Goal: Task Accomplishment & Management: Use online tool/utility

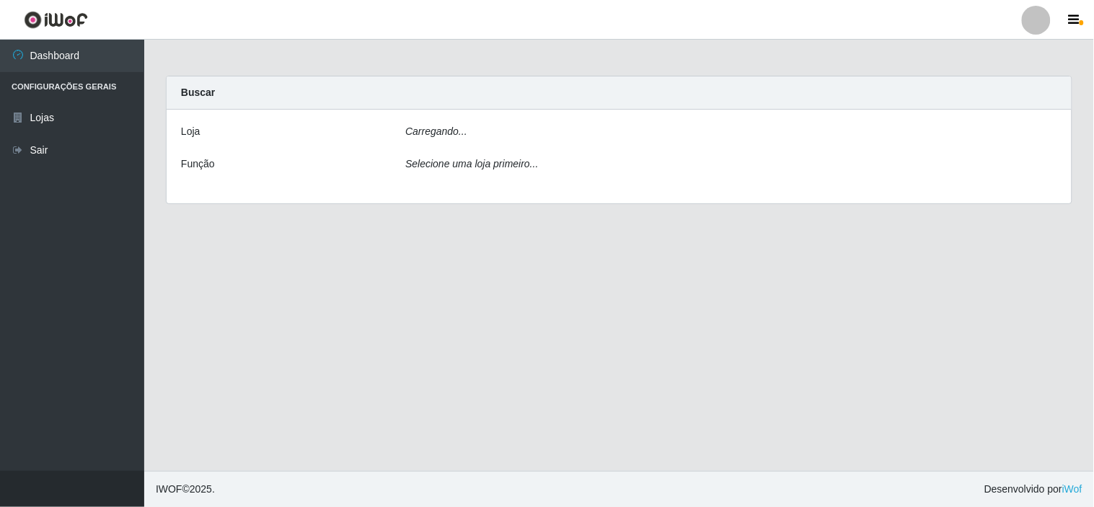
click at [492, 126] on div "Carregando..." at bounding box center [732, 134] width 674 height 21
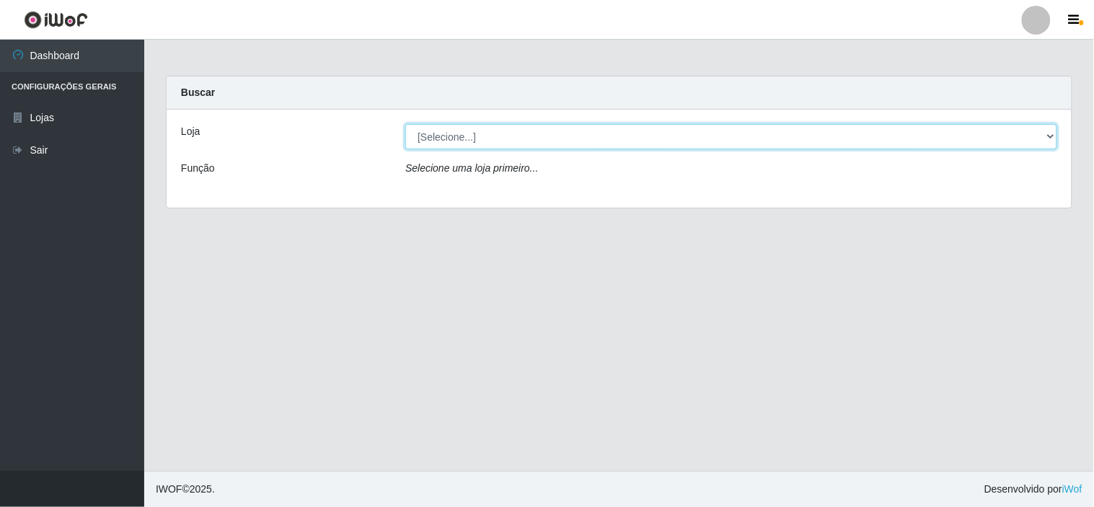
click at [510, 141] on select "[Selecione...] Rede Compras Supermercados - LOJA 6" at bounding box center [731, 136] width 652 height 25
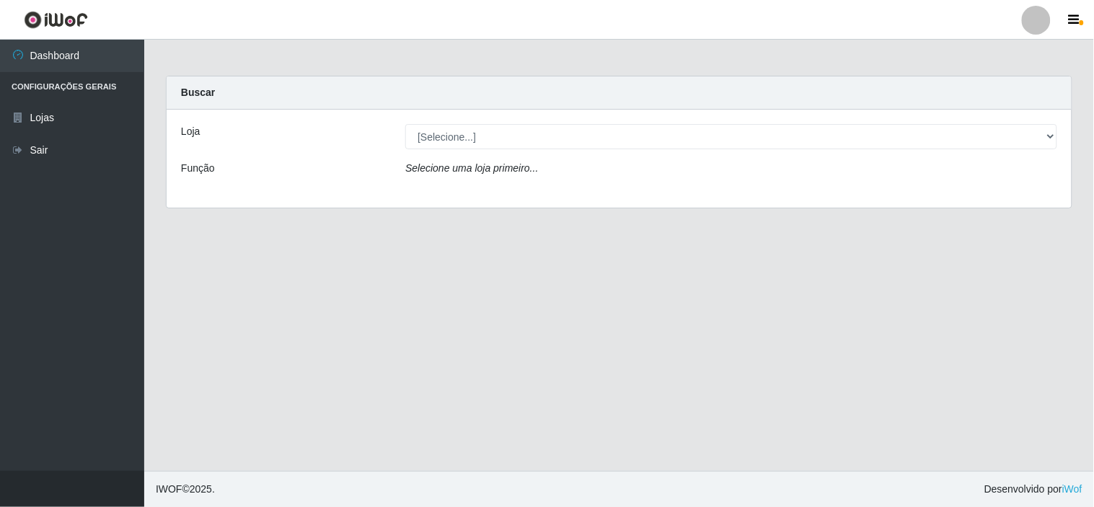
click at [535, 195] on div "Loja [Selecione...] Rede Compras Supermercados - LOJA 6 Função Selecione uma lo…" at bounding box center [619, 159] width 905 height 98
click at [537, 175] on div "Selecione uma loja primeiro..." at bounding box center [732, 171] width 674 height 21
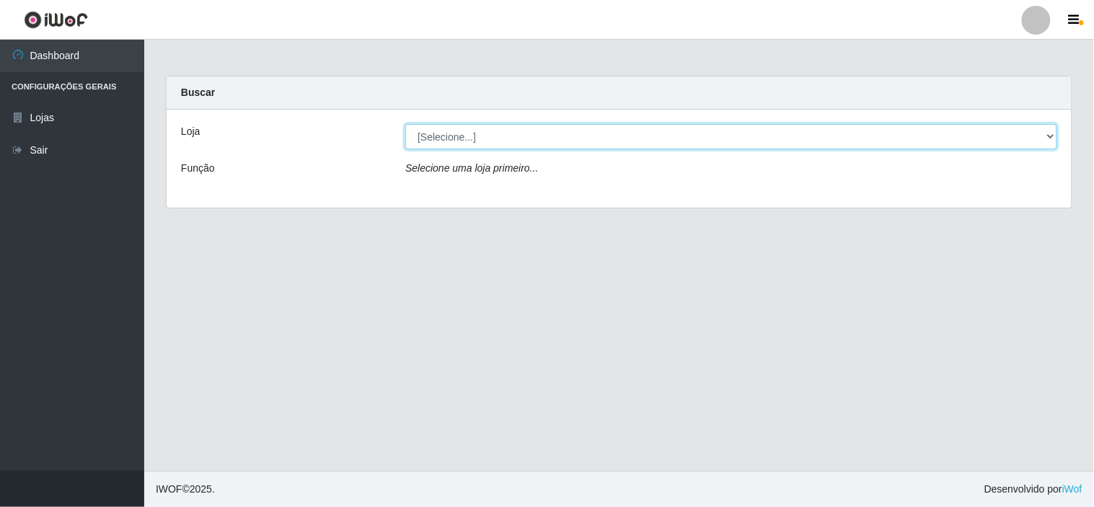
click at [537, 142] on select "[Selecione...] Rede Compras Supermercados - LOJA 6" at bounding box center [731, 136] width 652 height 25
select select "398"
click at [405, 124] on select "[Selecione...] Rede Compras Supermercados - LOJA 6" at bounding box center [731, 136] width 652 height 25
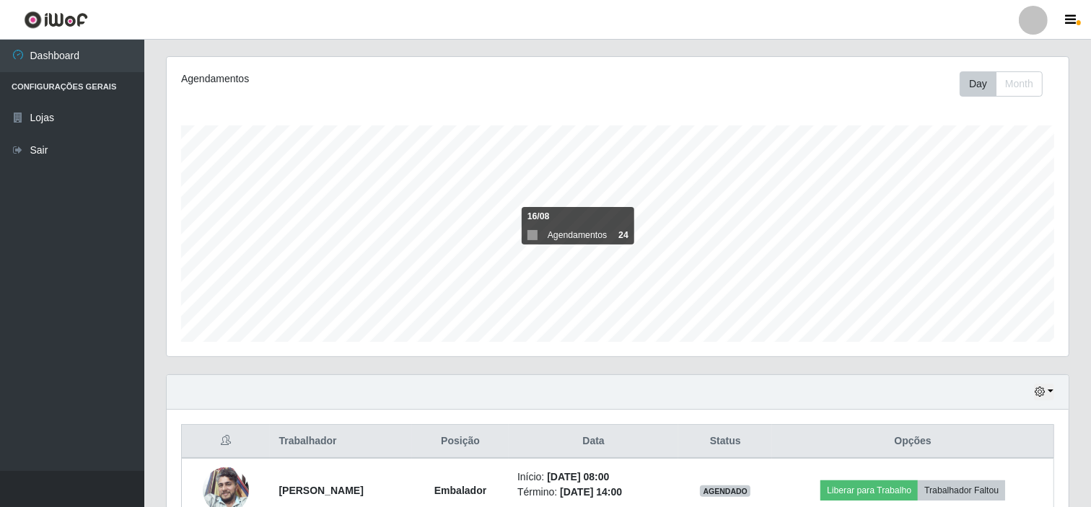
scroll to position [387, 0]
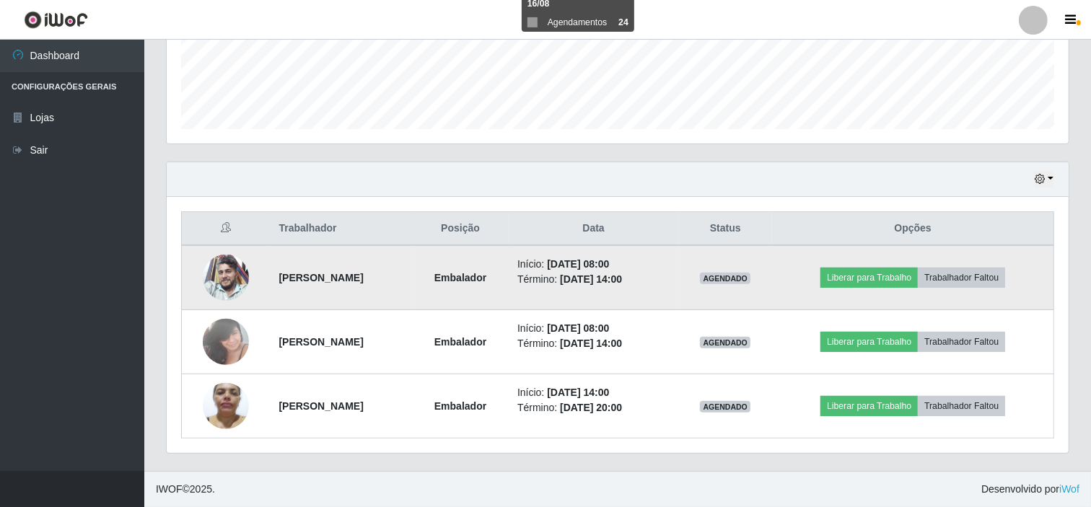
click at [238, 273] on img at bounding box center [226, 278] width 46 height 46
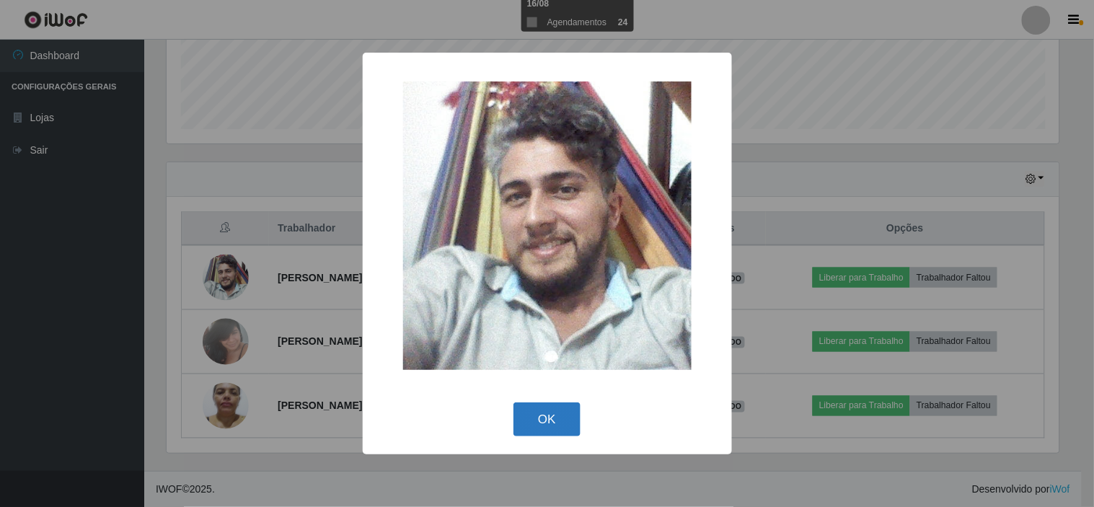
click at [549, 410] on button "OK" at bounding box center [547, 420] width 67 height 34
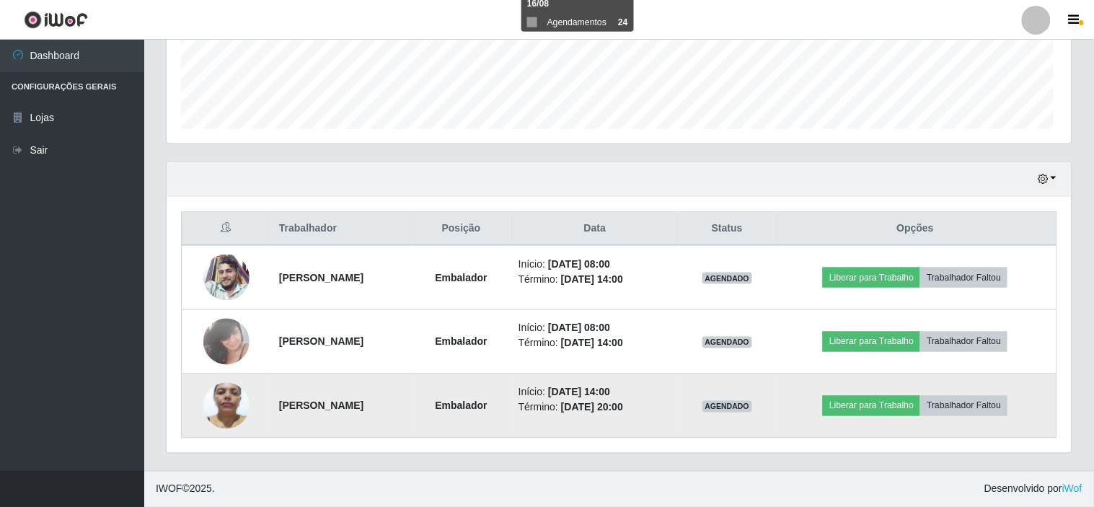
scroll to position [299, 902]
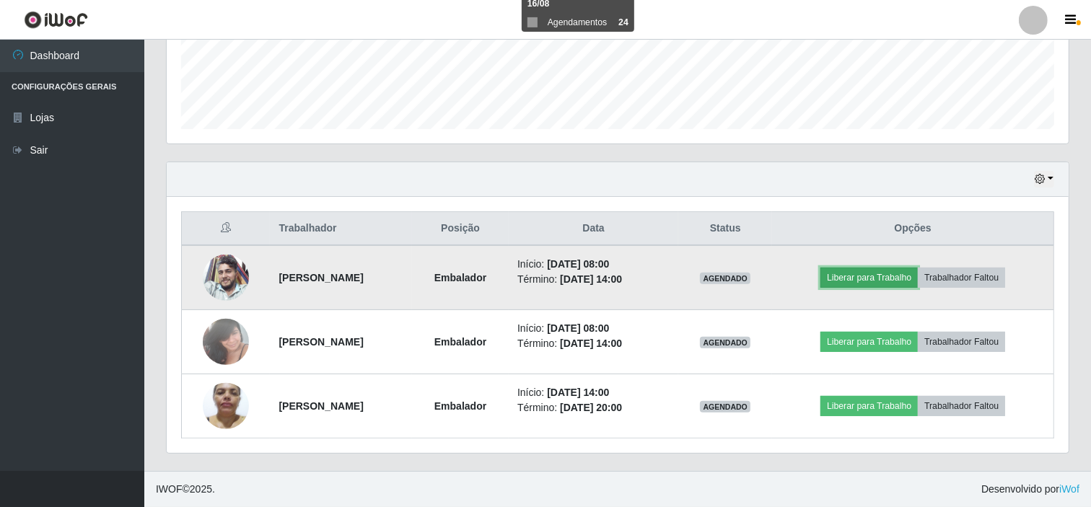
click at [871, 278] on button "Liberar para Trabalho" at bounding box center [868, 278] width 97 height 20
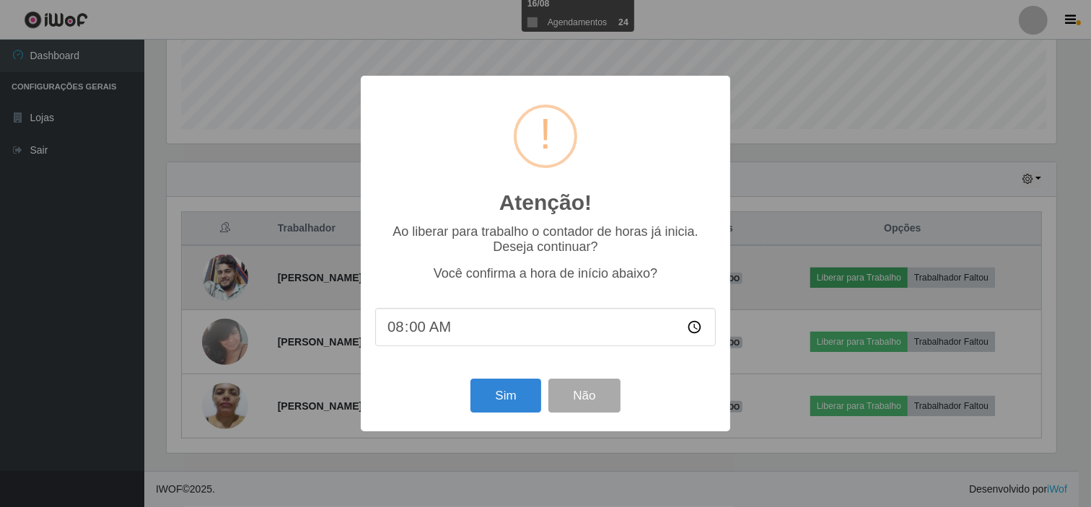
scroll to position [299, 892]
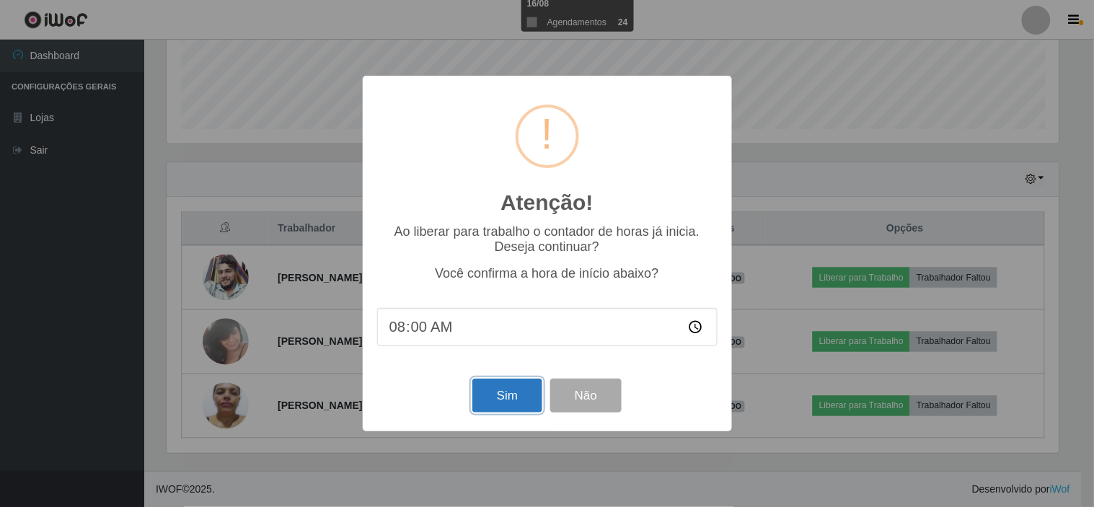
click at [527, 405] on button "Sim" at bounding box center [508, 396] width 70 height 34
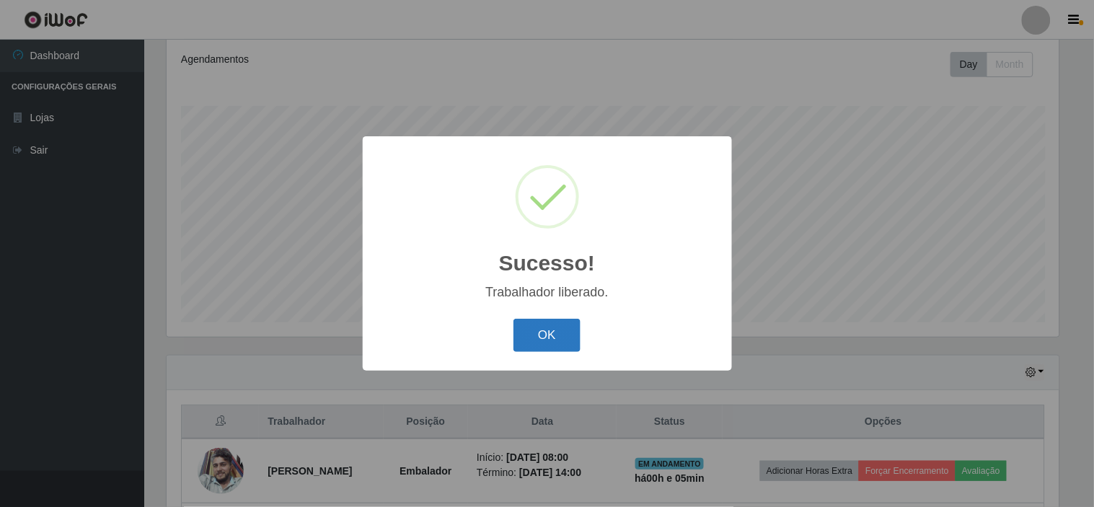
click at [547, 335] on button "OK" at bounding box center [547, 336] width 67 height 34
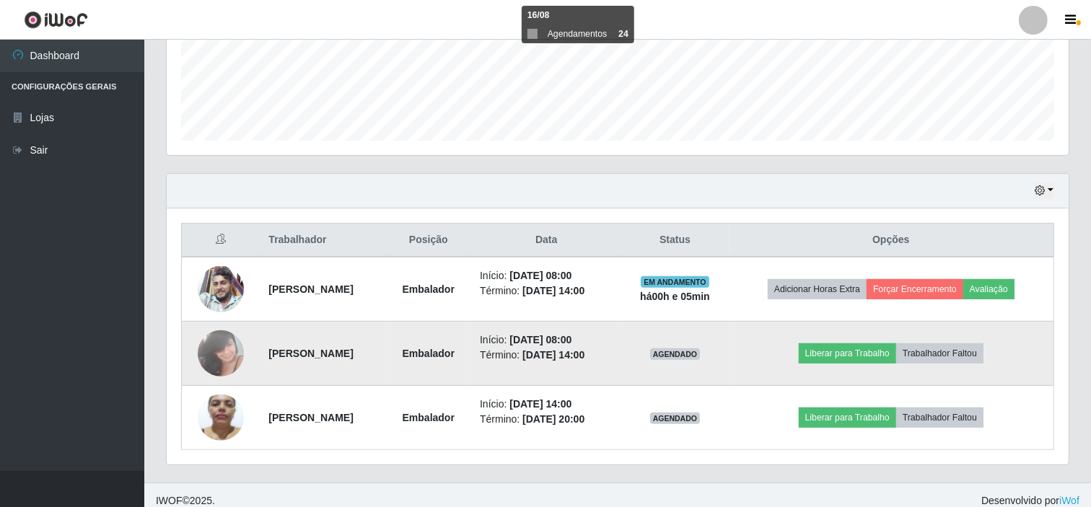
scroll to position [387, 0]
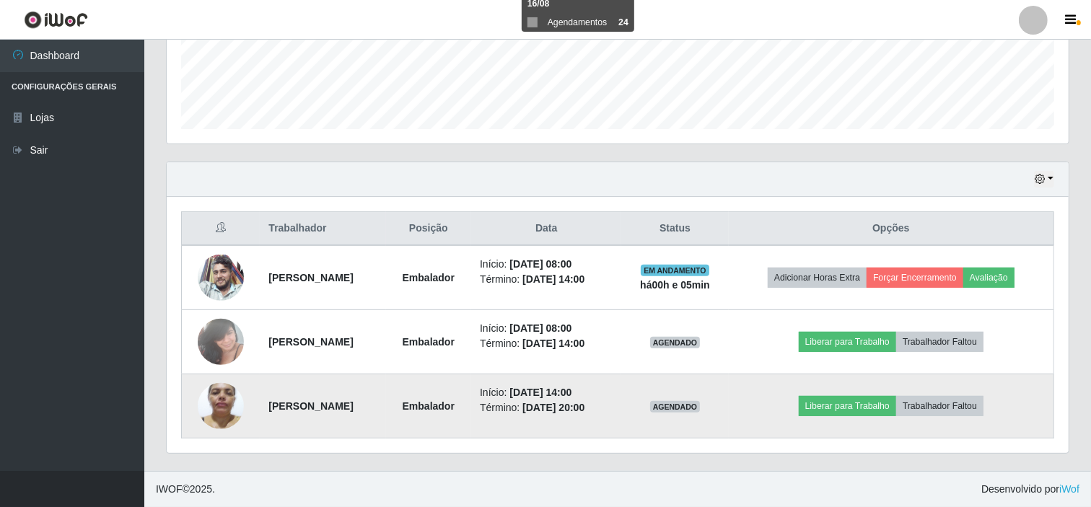
click at [210, 390] on img at bounding box center [221, 405] width 46 height 61
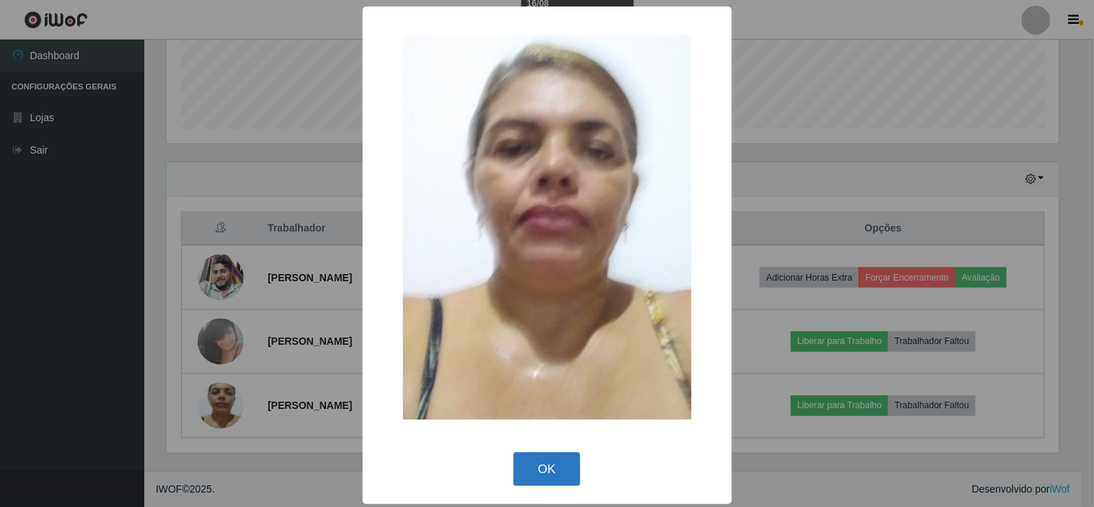
click at [553, 465] on button "OK" at bounding box center [547, 469] width 67 height 34
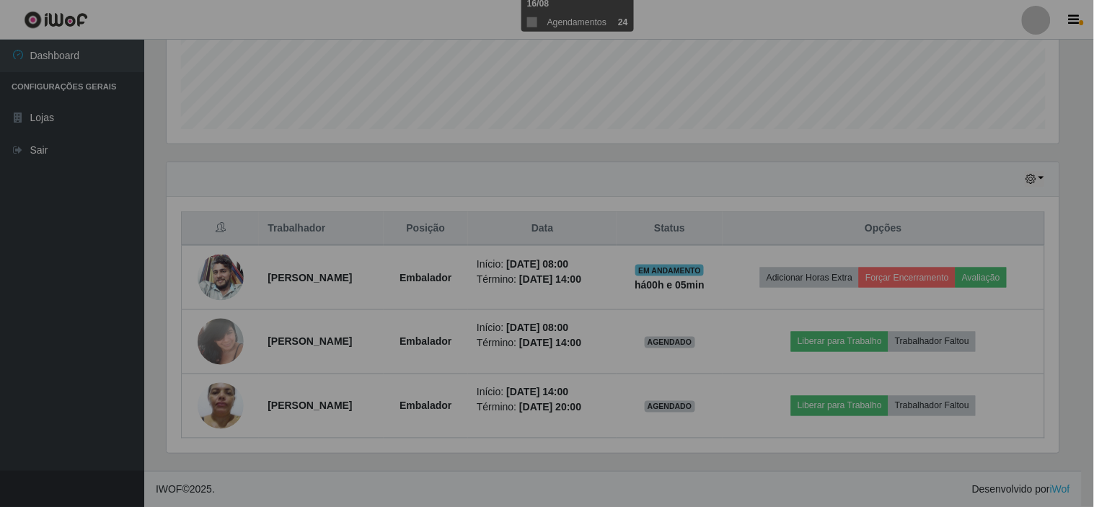
scroll to position [299, 902]
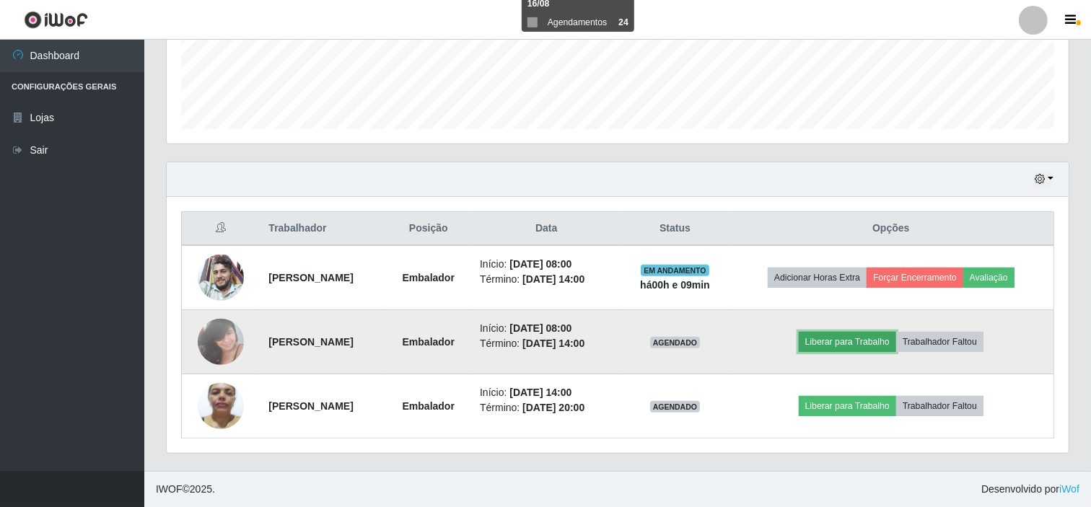
click at [856, 348] on button "Liberar para Trabalho" at bounding box center [847, 342] width 97 height 20
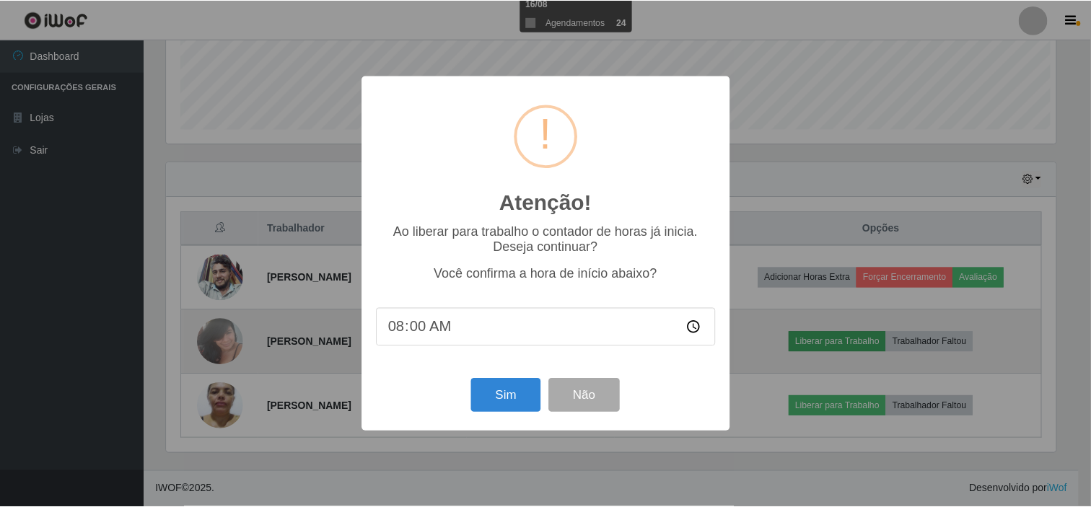
scroll to position [299, 892]
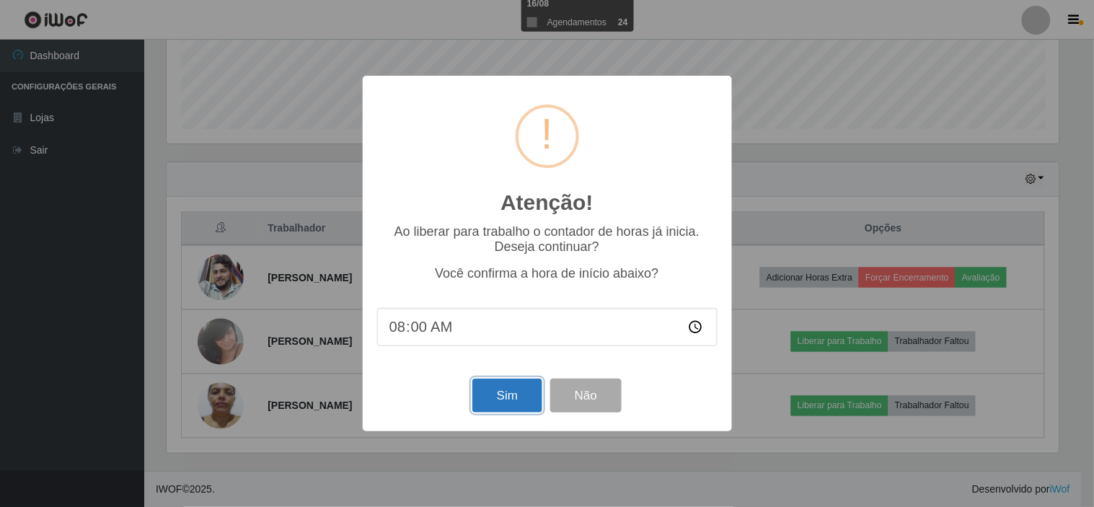
click at [506, 395] on button "Sim" at bounding box center [508, 396] width 70 height 34
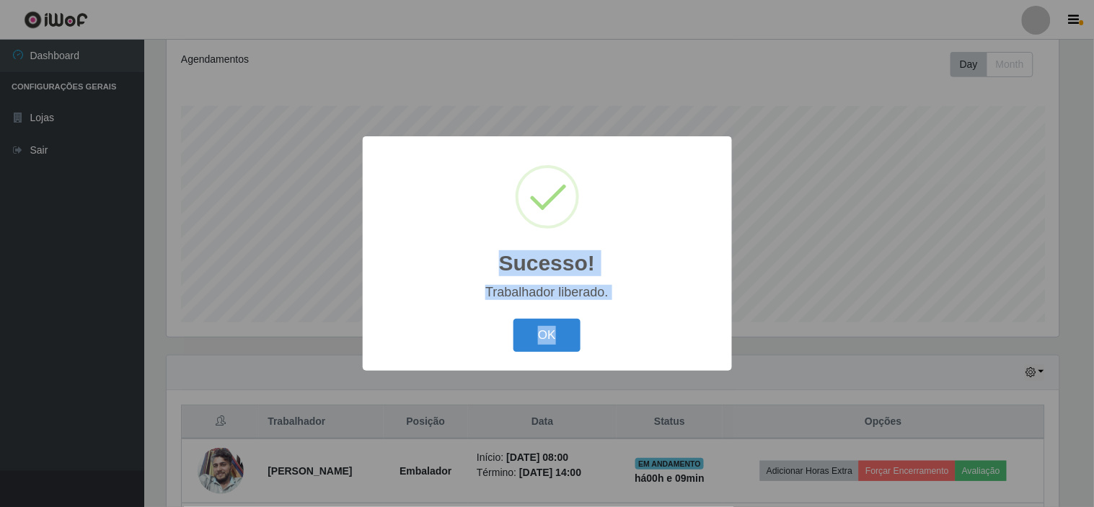
drag, startPoint x: 1089, startPoint y: 488, endPoint x: 431, endPoint y: 277, distance: 690.8
click at [423, 281] on div "Sucesso! × Trabalhador liberado. OK Cancel" at bounding box center [547, 253] width 1094 height 507
click at [538, 323] on button "OK" at bounding box center [547, 336] width 67 height 34
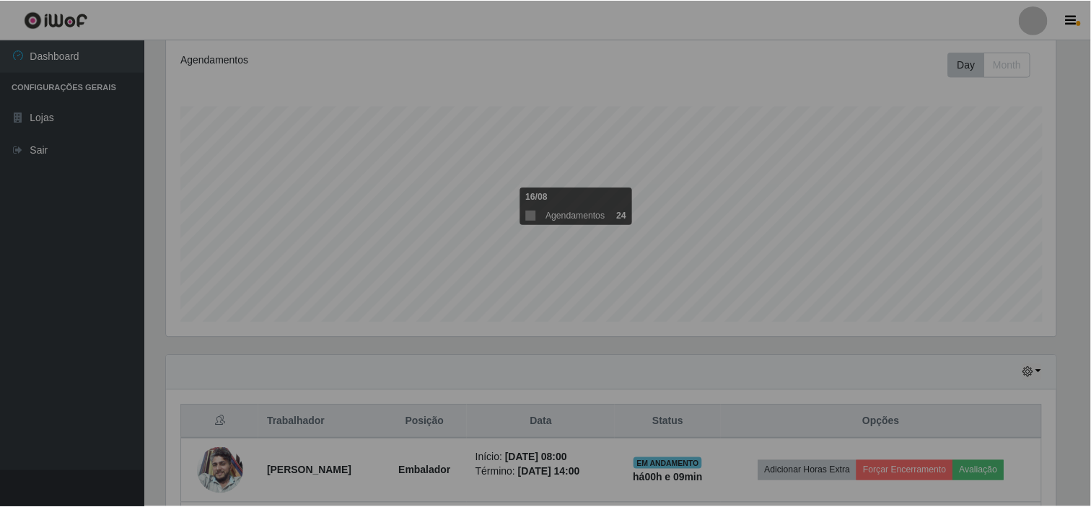
scroll to position [299, 902]
